Goal: Information Seeking & Learning: Learn about a topic

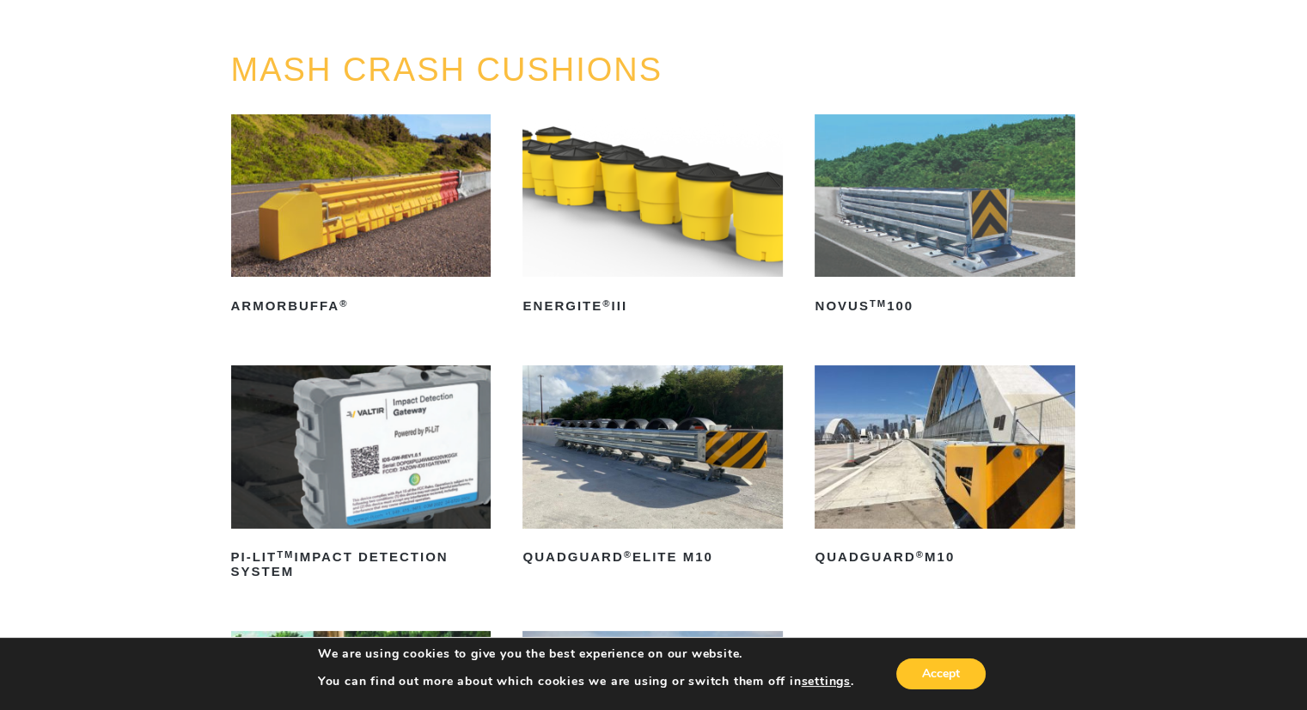
scroll to position [86, 0]
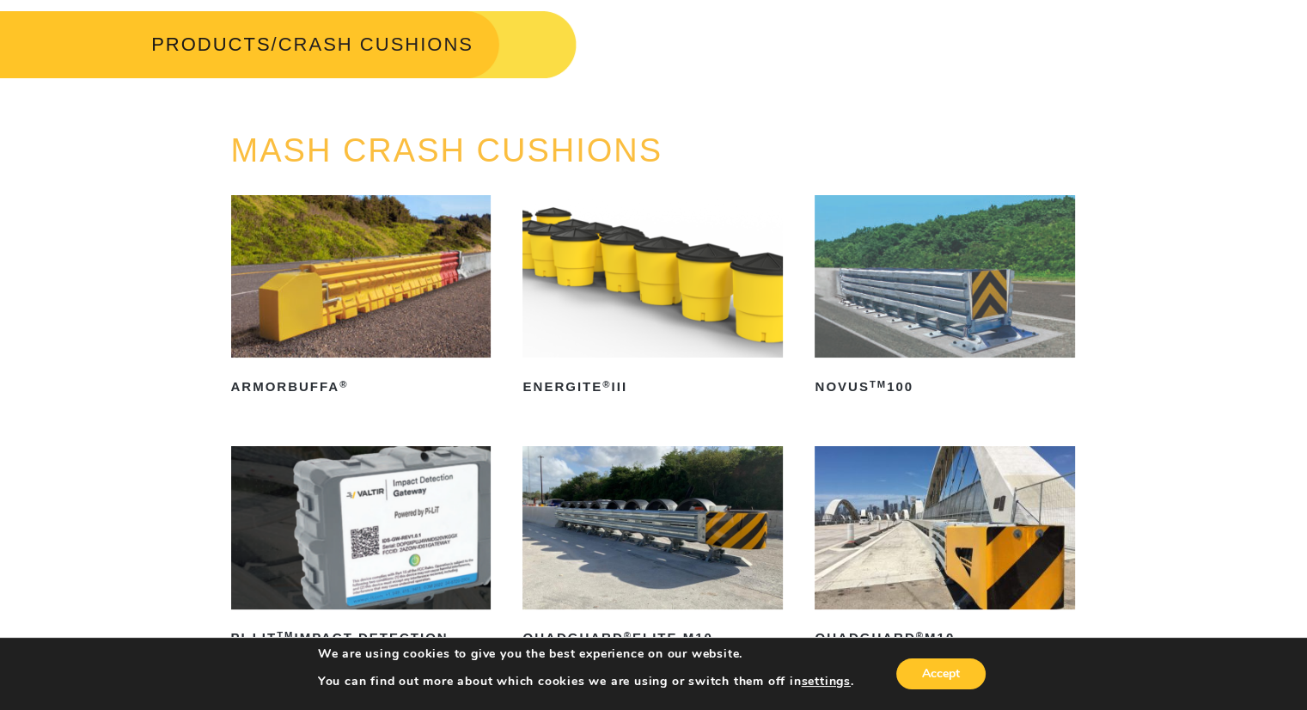
click at [904, 300] on img at bounding box center [945, 276] width 260 height 162
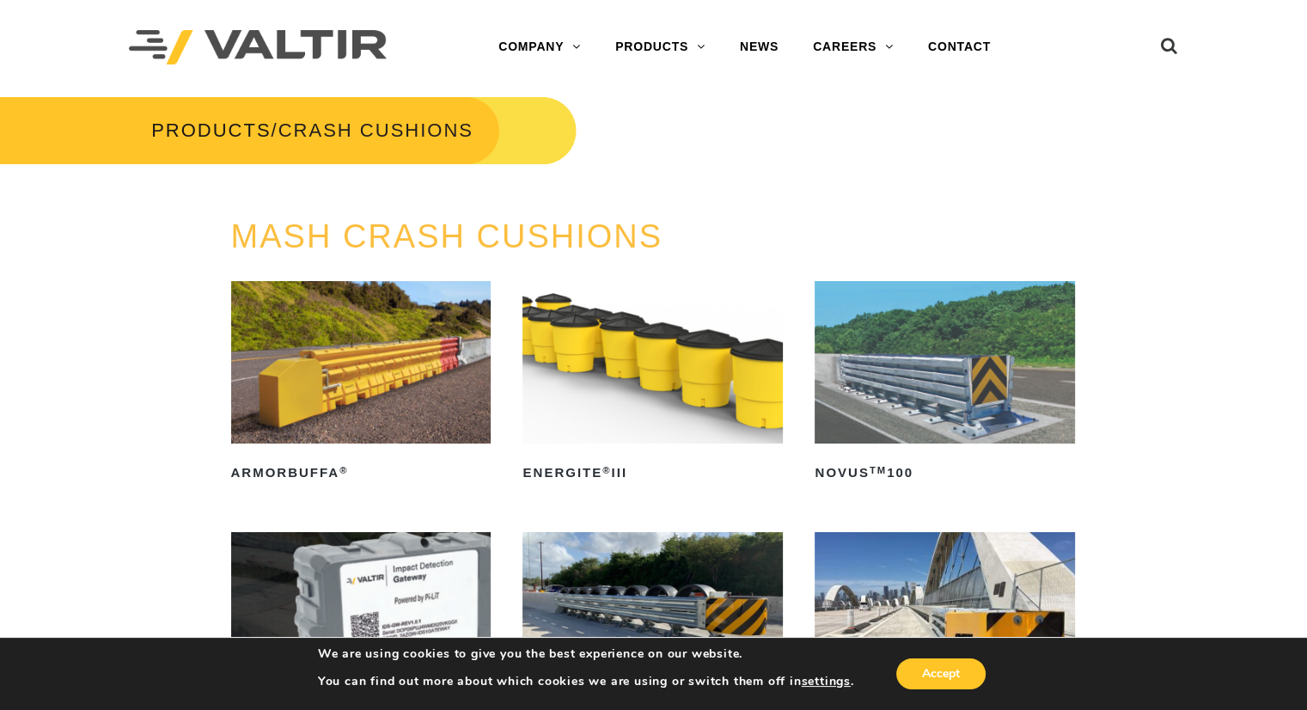
click at [379, 364] on img at bounding box center [361, 362] width 260 height 162
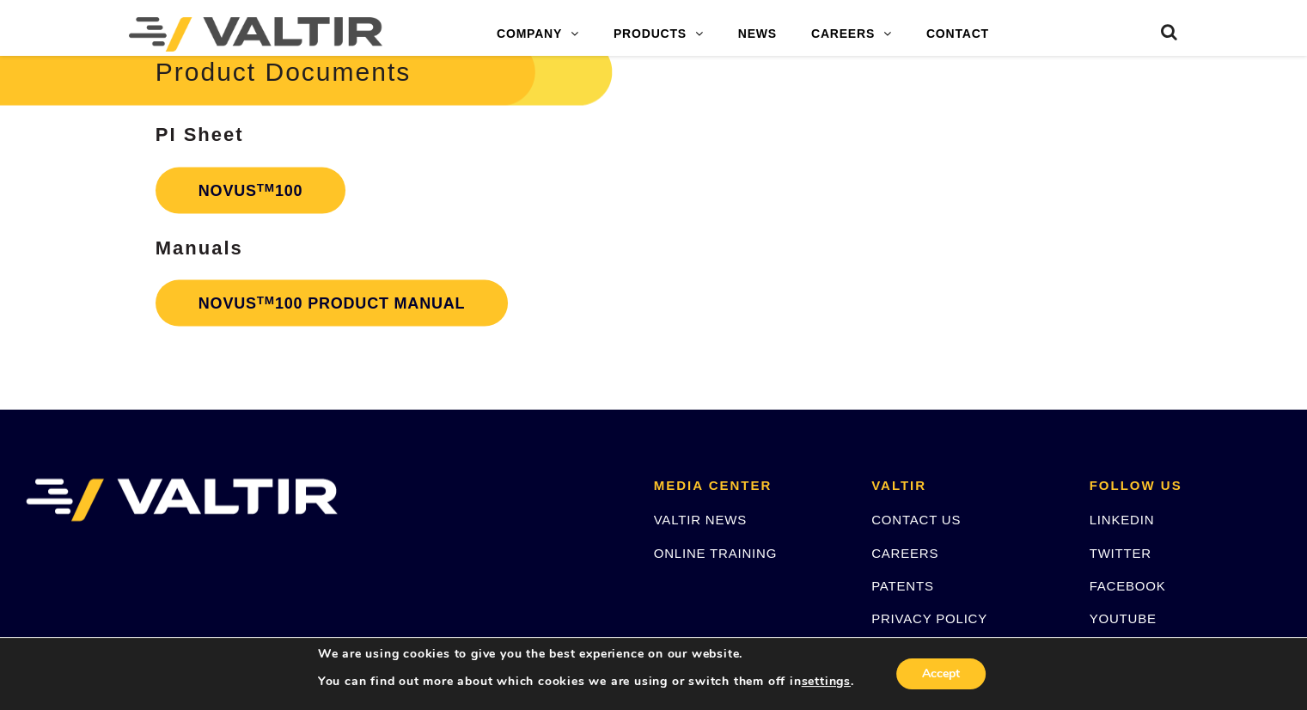
scroll to position [3179, 0]
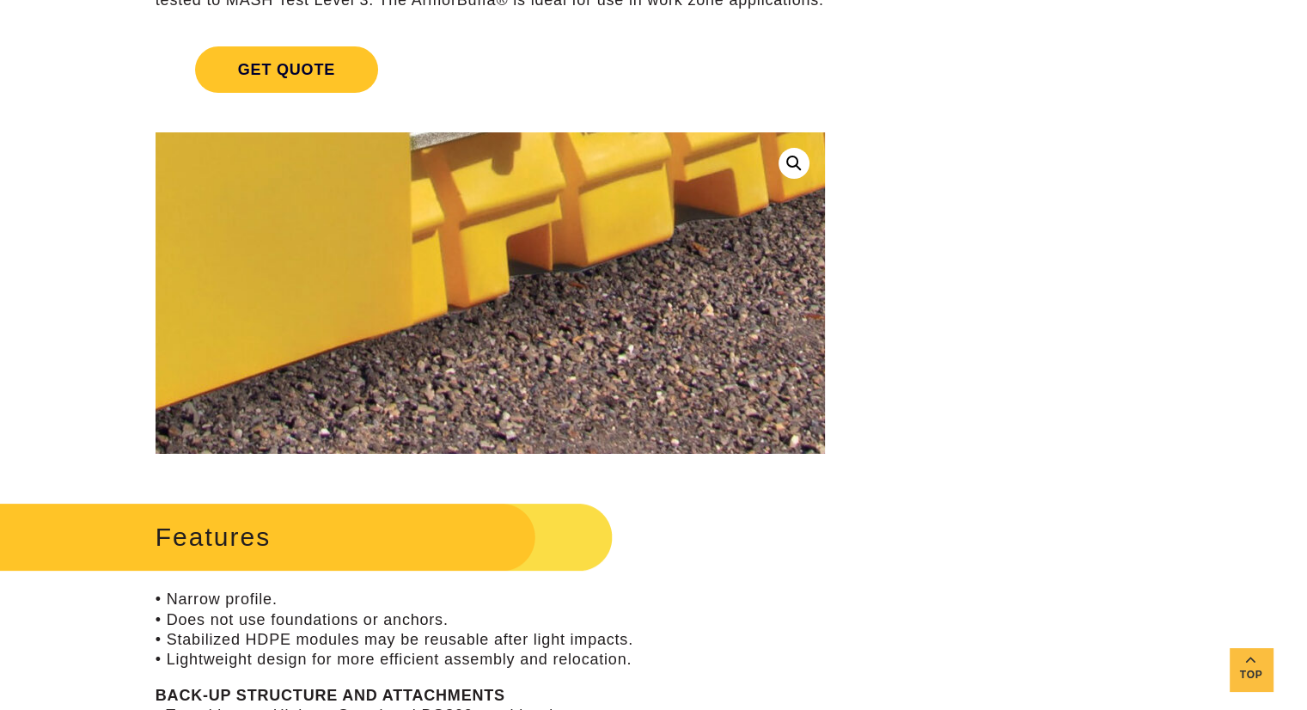
scroll to position [172, 0]
